Goal: Information Seeking & Learning: Learn about a topic

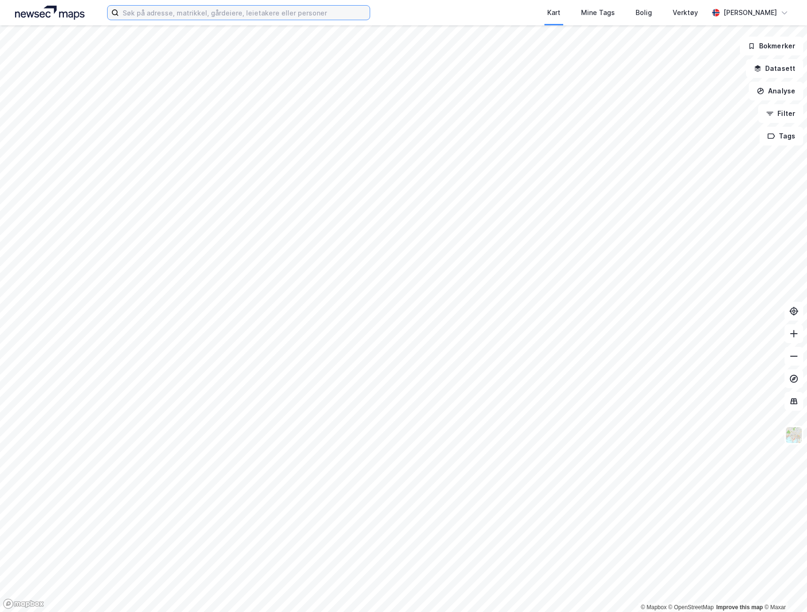
click at [163, 10] on input at bounding box center [244, 13] width 251 height 14
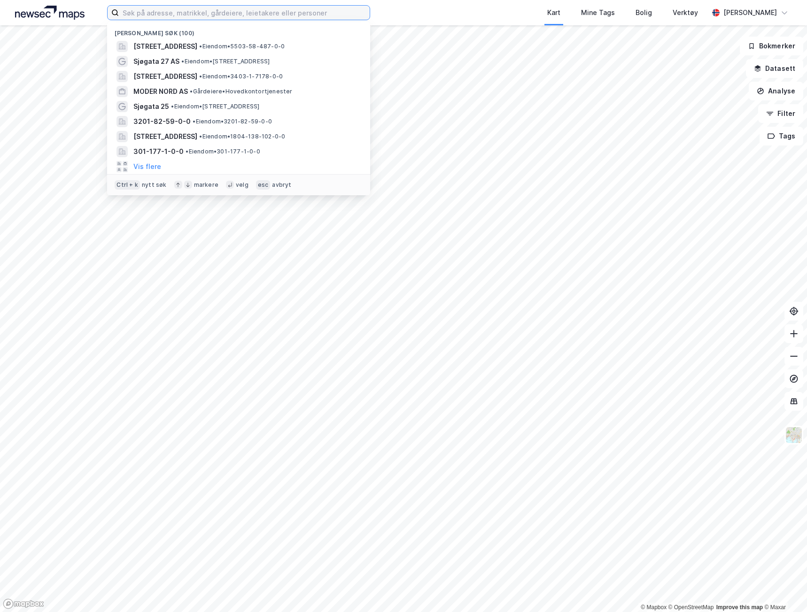
paste input "[PERSON_NAME][GEOGRAPHIC_DATA]"
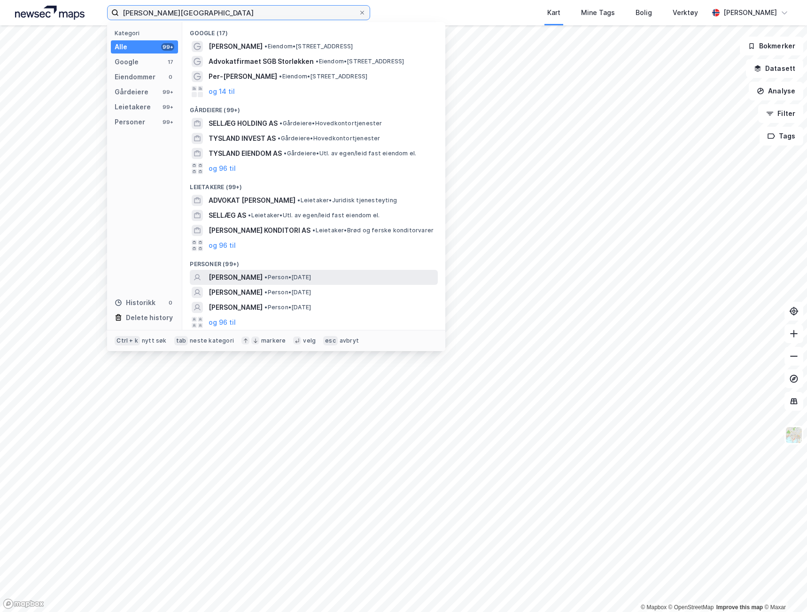
type input "[PERSON_NAME][GEOGRAPHIC_DATA]"
click at [390, 277] on div "[PERSON_NAME] • Person • [DATE]" at bounding box center [321, 277] width 227 height 11
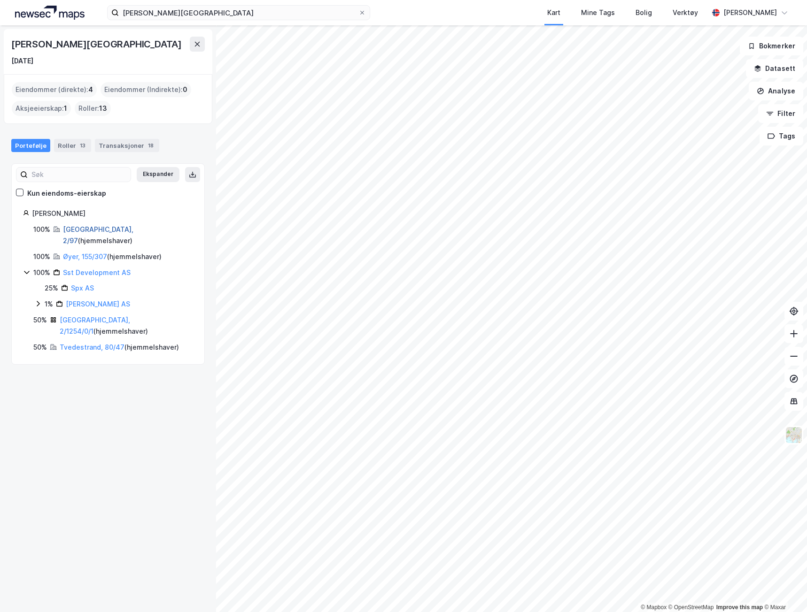
click at [82, 231] on link "[GEOGRAPHIC_DATA], 2/97" at bounding box center [98, 234] width 70 height 19
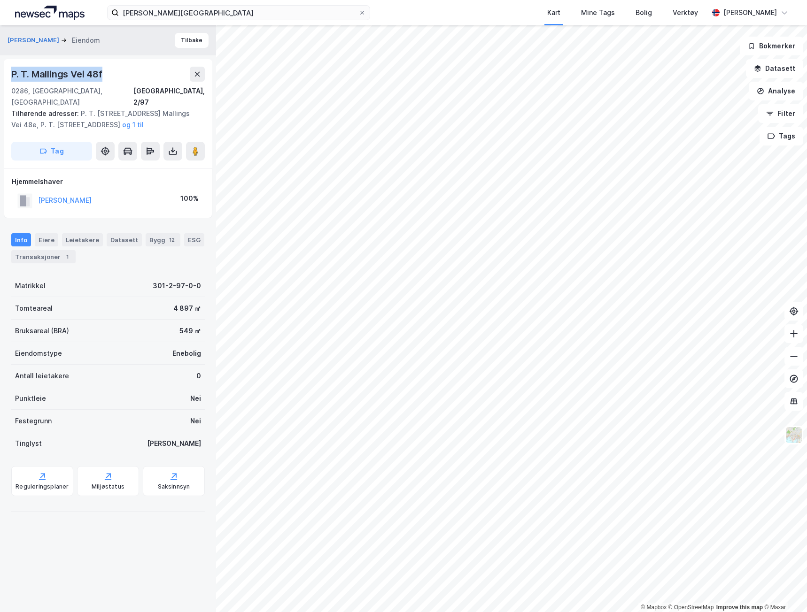
drag, startPoint x: 12, startPoint y: 72, endPoint x: 114, endPoint y: 72, distance: 101.4
click at [114, 72] on div "P. T. Mallings Vei 48f" at bounding box center [107, 74] width 193 height 15
copy div "P. T. Mallings Vei 48f"
click at [154, 233] on div "Bygg 12" at bounding box center [163, 239] width 35 height 13
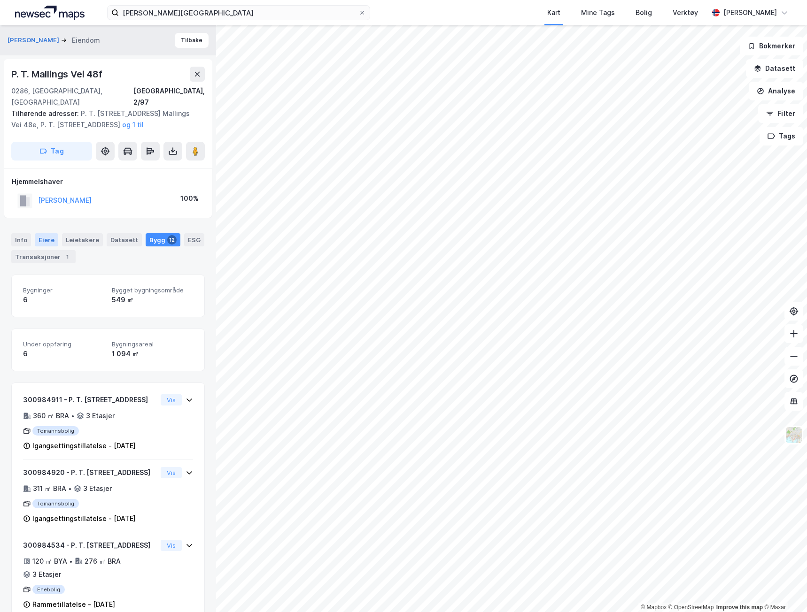
click at [46, 233] on div "Eiere" at bounding box center [46, 239] width 23 height 13
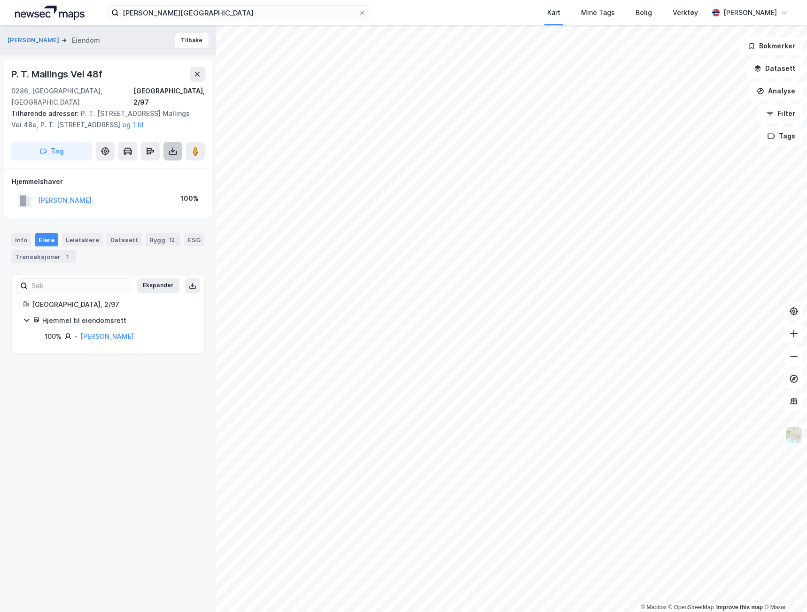
drag, startPoint x: 169, startPoint y: 140, endPoint x: 175, endPoint y: 143, distance: 6.1
click at [175, 146] on icon at bounding box center [172, 150] width 9 height 9
click at [160, 162] on div "Last ned grunnbok" at bounding box center [132, 169] width 100 height 15
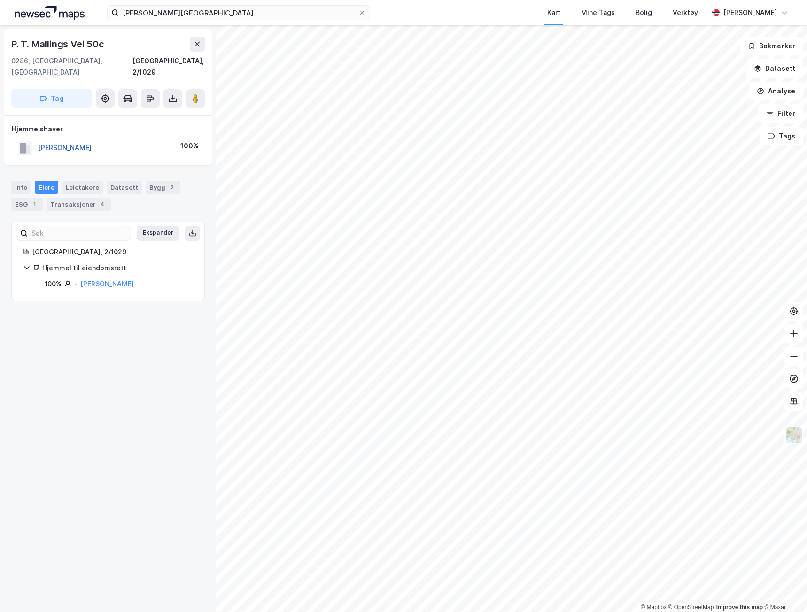
click at [0, 0] on button "[PERSON_NAME]" at bounding box center [0, 0] width 0 height 0
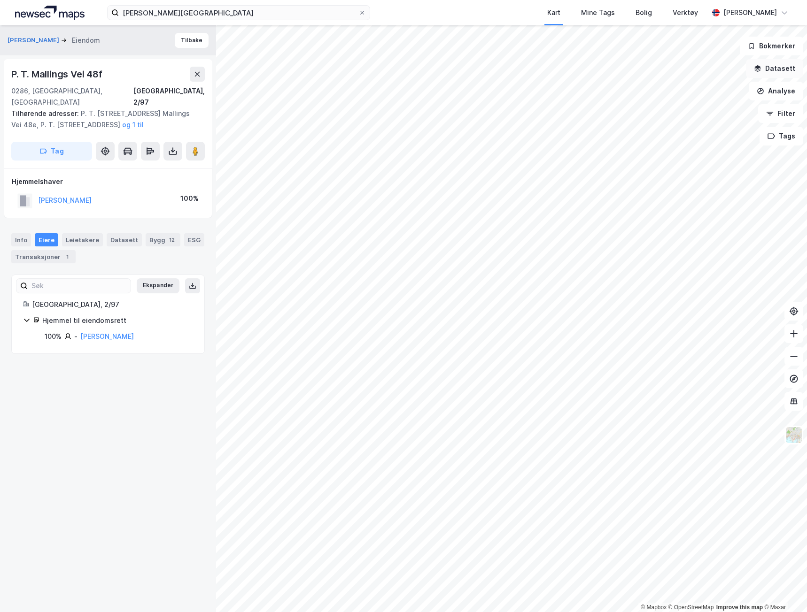
click at [782, 60] on button "Datasett" at bounding box center [774, 68] width 57 height 19
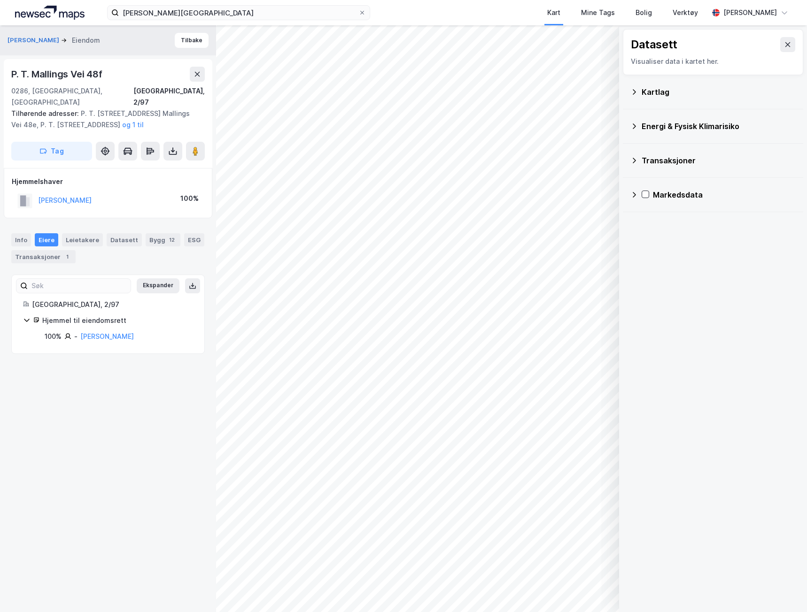
click at [650, 85] on div "Kartlag" at bounding box center [712, 92] width 165 height 23
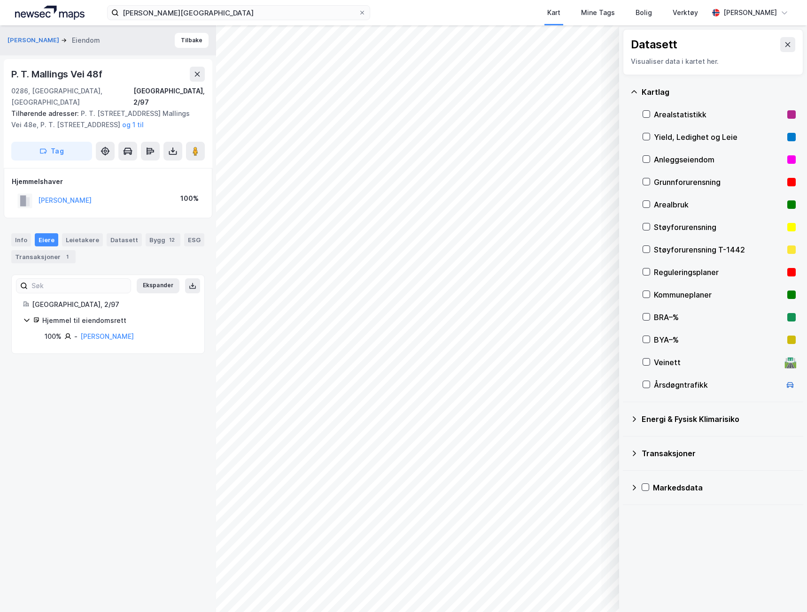
click at [681, 274] on div "Reguleringsplaner" at bounding box center [719, 272] width 130 height 11
